Goal: Information Seeking & Learning: Learn about a topic

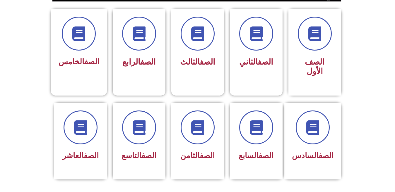
scroll to position [141, 0]
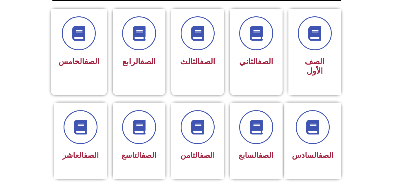
click at [9, 4] on section "الصف الأول الصف الثاني الصف الثالث الصف الرابع الصف الخامس" at bounding box center [197, 48] width 395 height 94
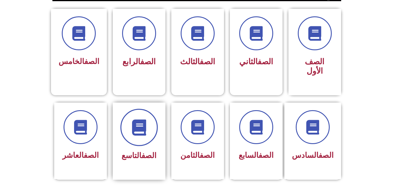
click at [138, 109] on span at bounding box center [138, 127] width 37 height 37
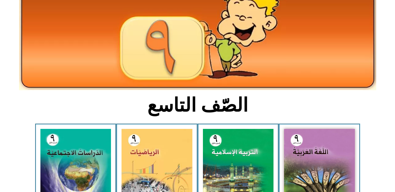
scroll to position [59, 0]
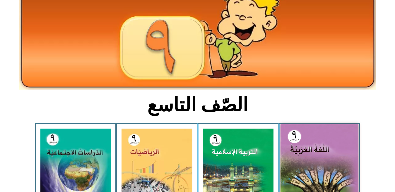
click at [316, 158] on img at bounding box center [320, 172] width 78 height 96
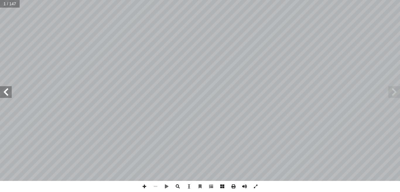
click at [209, 185] on span at bounding box center [211, 186] width 11 height 11
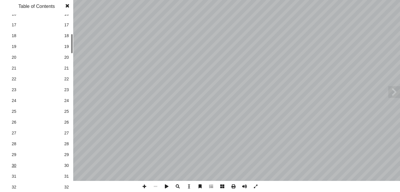
click at [18, 165] on span "30" at bounding box center [37, 166] width 50 height 6
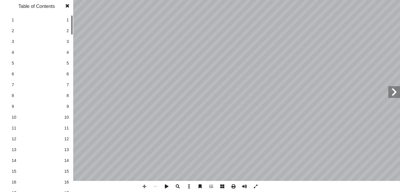
click at [68, 119] on span "10" at bounding box center [66, 118] width 5 height 6
click at [66, 129] on span "11" at bounding box center [66, 128] width 5 height 6
click at [14, 127] on span "11" at bounding box center [37, 128] width 50 height 6
click at [16, 127] on span "11" at bounding box center [37, 128] width 50 height 6
click at [13, 128] on span "11" at bounding box center [37, 128] width 50 height 6
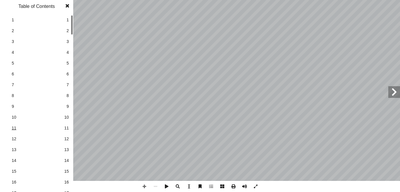
click at [13, 128] on span "11" at bounding box center [37, 128] width 50 height 6
click at [66, 45] on link "3 3" at bounding box center [36, 41] width 66 height 11
click at [68, 3] on span at bounding box center [67, 6] width 11 height 12
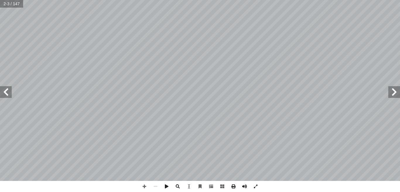
click at [210, 187] on span at bounding box center [211, 186] width 11 height 11
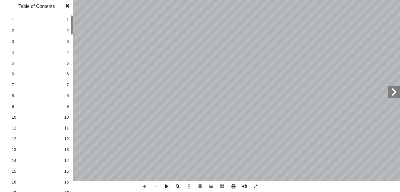
click at [15, 128] on span "11" at bounding box center [37, 128] width 50 height 6
click at [64, 8] on span at bounding box center [67, 6] width 11 height 12
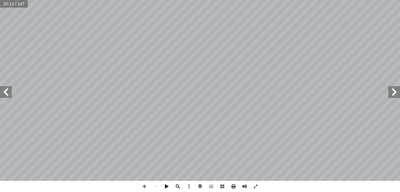
click at [3, 93] on span at bounding box center [6, 92] width 12 height 12
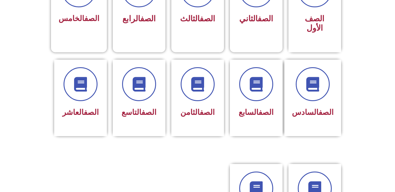
scroll to position [184, 0]
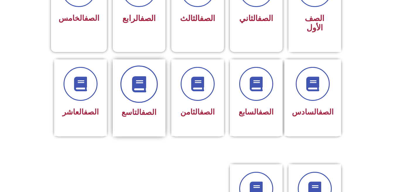
click at [146, 84] on span at bounding box center [138, 84] width 37 height 37
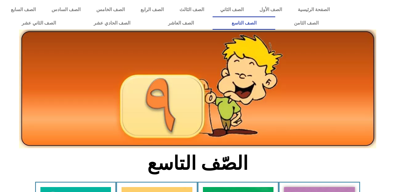
scroll to position [98, 0]
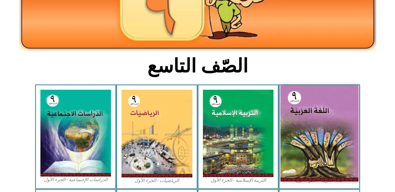
click at [345, 141] on img at bounding box center [320, 134] width 78 height 96
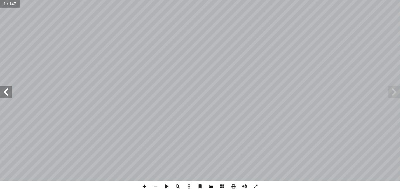
click at [8, 90] on span at bounding box center [6, 92] width 12 height 12
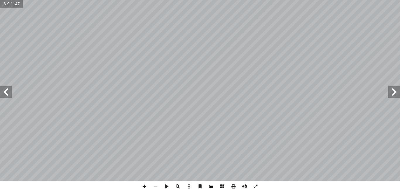
click at [8, 90] on span at bounding box center [6, 92] width 12 height 12
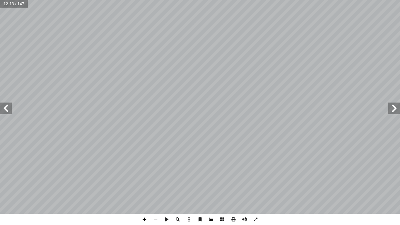
click at [141, 192] on span at bounding box center [144, 219] width 11 height 11
